Goal: Task Accomplishment & Management: Use online tool/utility

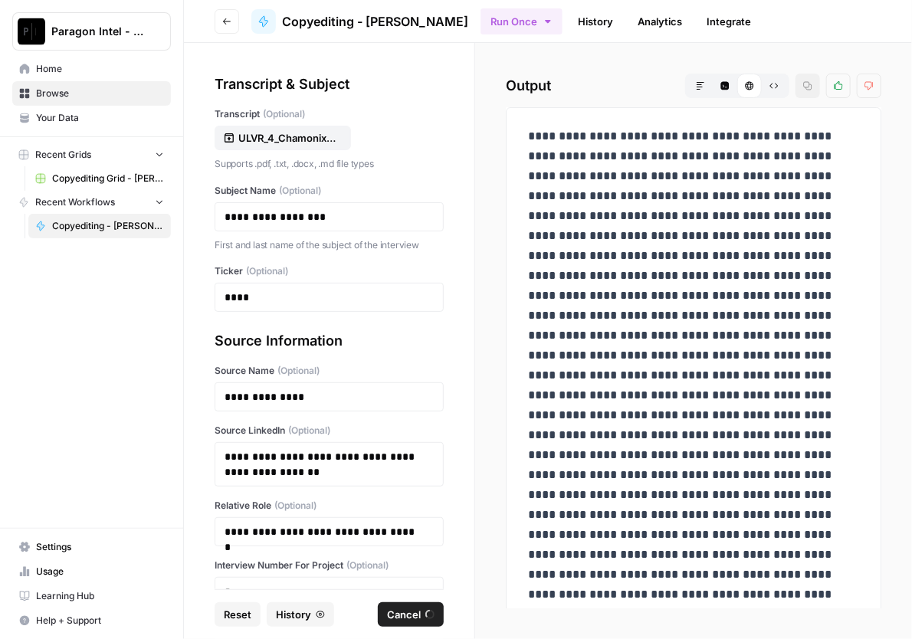
scroll to position [89, 0]
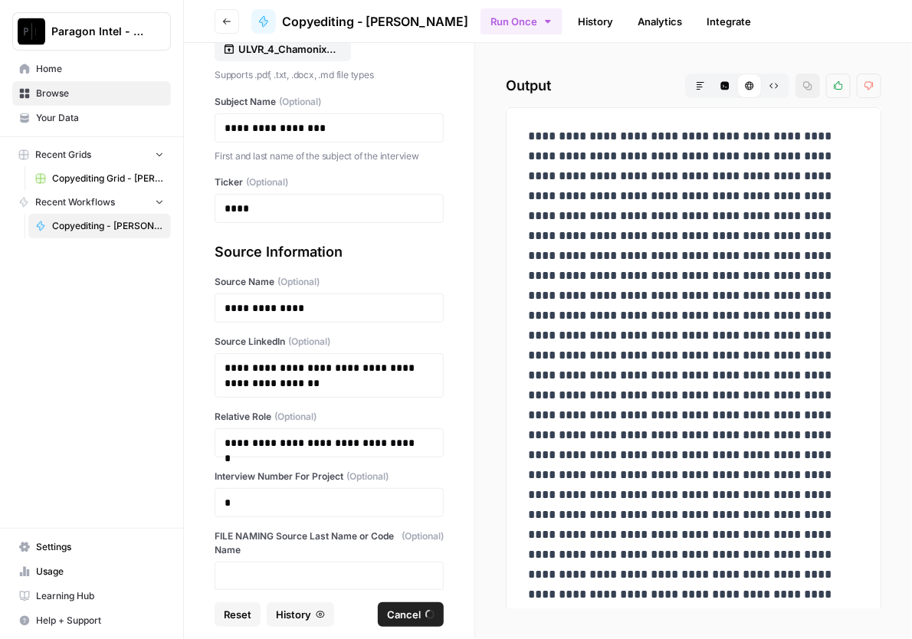
click at [58, 73] on span "Home" at bounding box center [100, 69] width 128 height 14
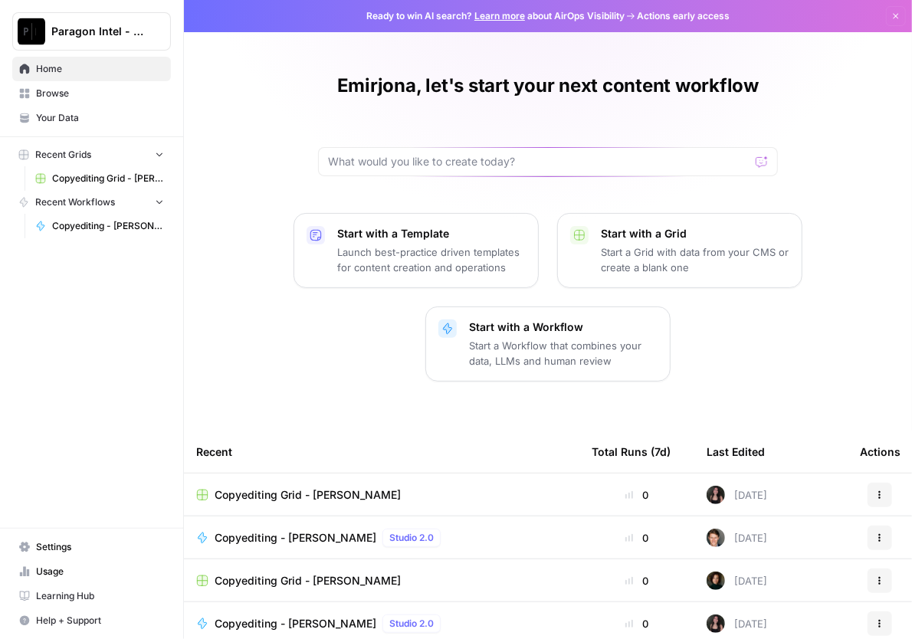
click at [61, 92] on span "Browse" at bounding box center [100, 94] width 128 height 14
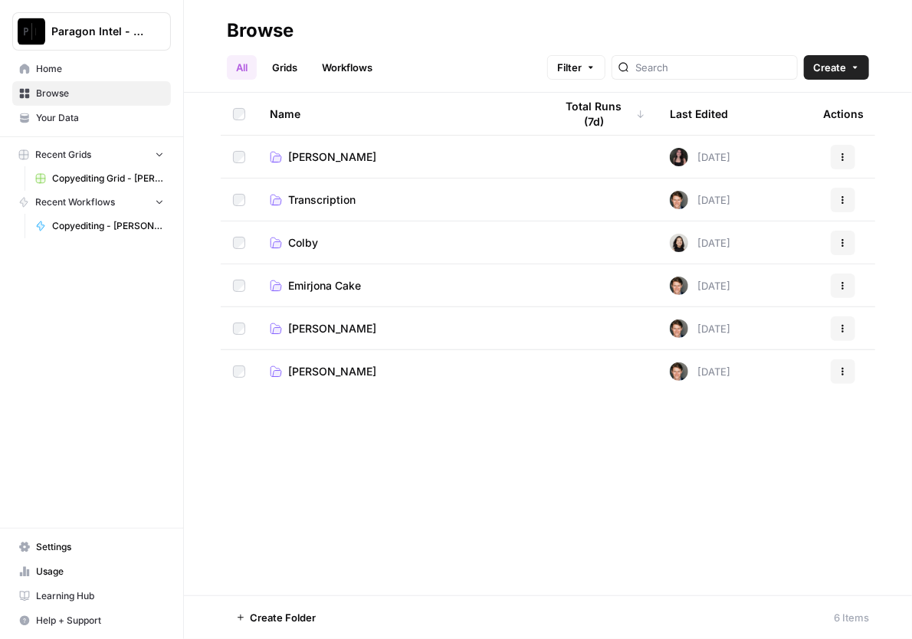
click at [333, 280] on span "Emirjona Cake" at bounding box center [324, 285] width 73 height 15
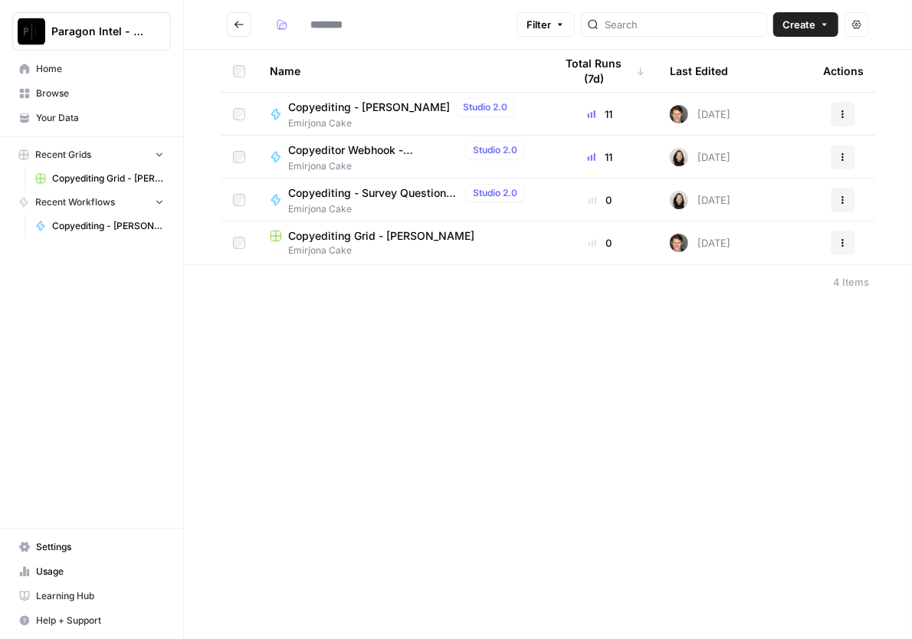
click at [343, 247] on span "Emirjona Cake" at bounding box center [400, 251] width 261 height 14
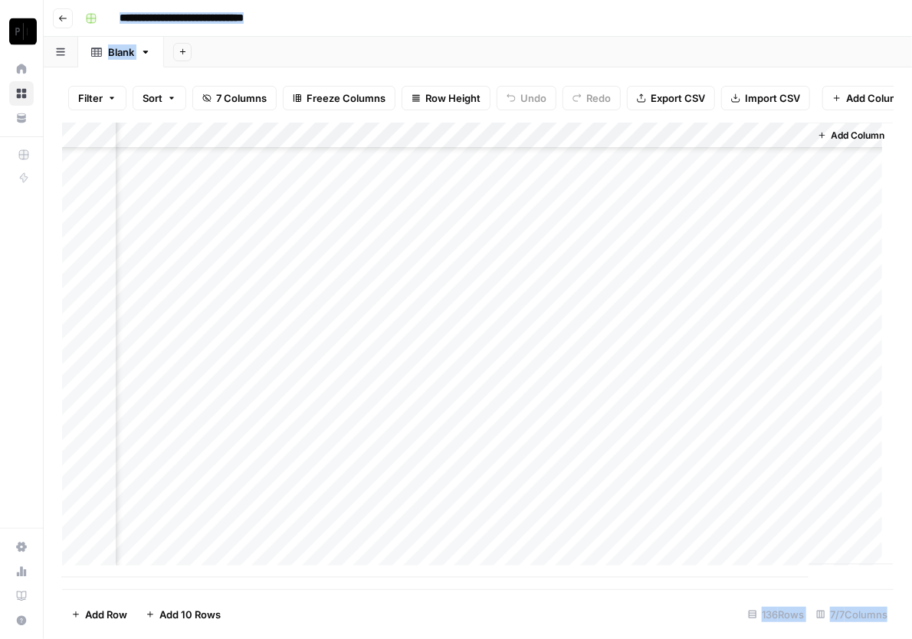
scroll to position [3151, 492]
click at [523, 539] on div "Add Column" at bounding box center [477, 350] width 831 height 455
